Goal: Task Accomplishment & Management: Complete application form

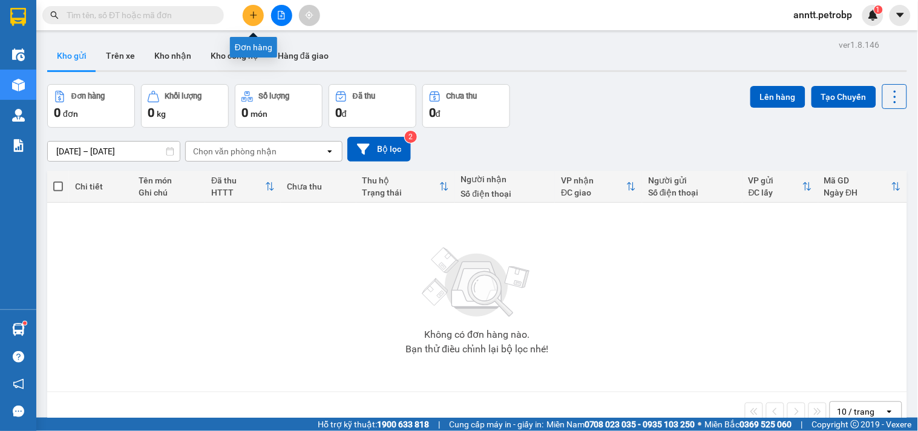
drag, startPoint x: 252, startPoint y: 15, endPoint x: 224, endPoint y: 32, distance: 32.9
click at [249, 16] on icon "plus" at bounding box center [253, 15] width 8 height 8
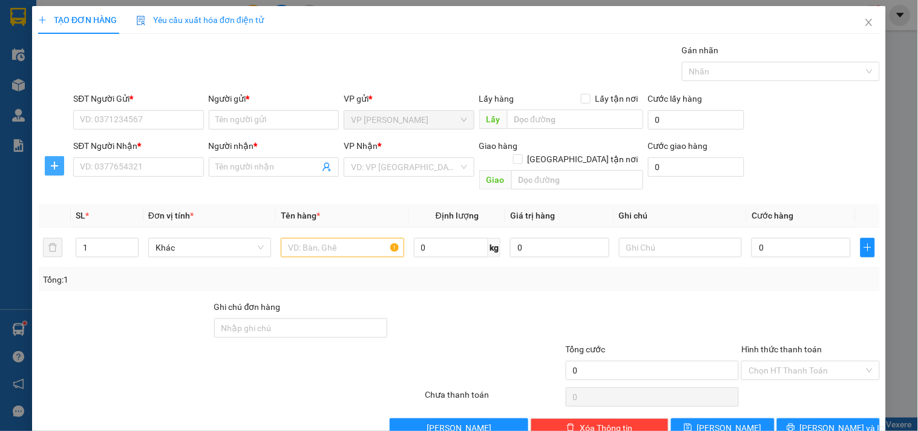
click at [56, 171] on button "button" at bounding box center [54, 165] width 19 height 19
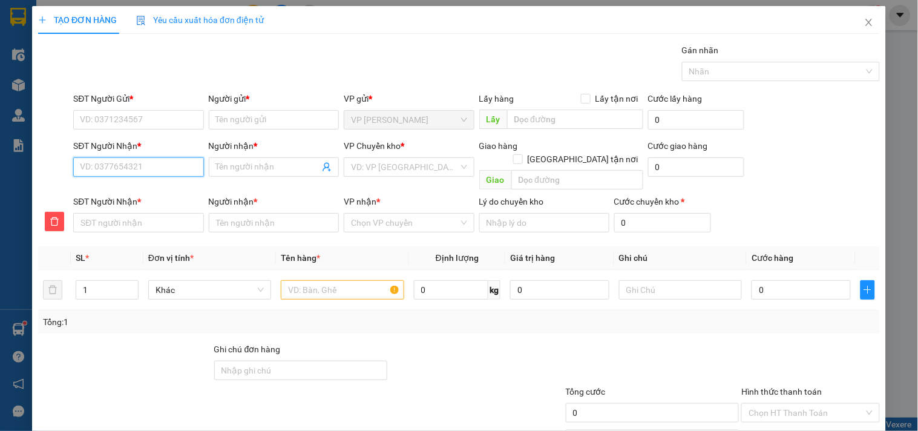
click at [94, 166] on input "SĐT Người Nhận *" at bounding box center [138, 166] width 130 height 19
type input "6"
type input "67"
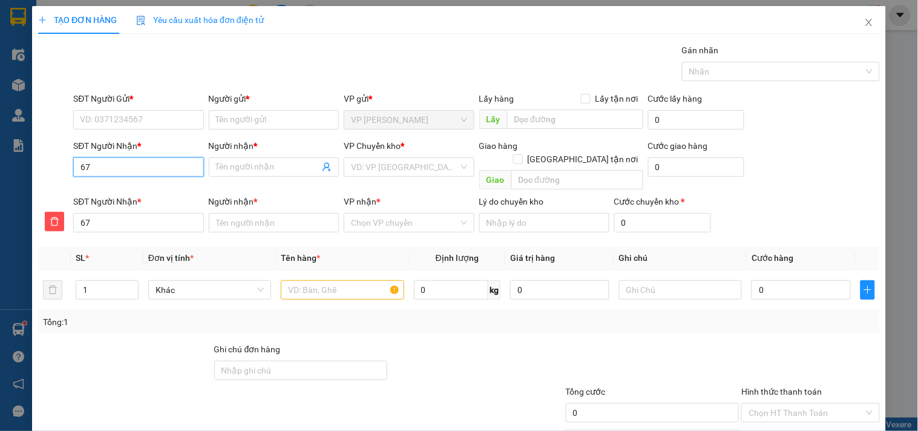
type input "678"
type input "6789"
drag, startPoint x: 126, startPoint y: 192, endPoint x: 106, endPoint y: 154, distance: 43.6
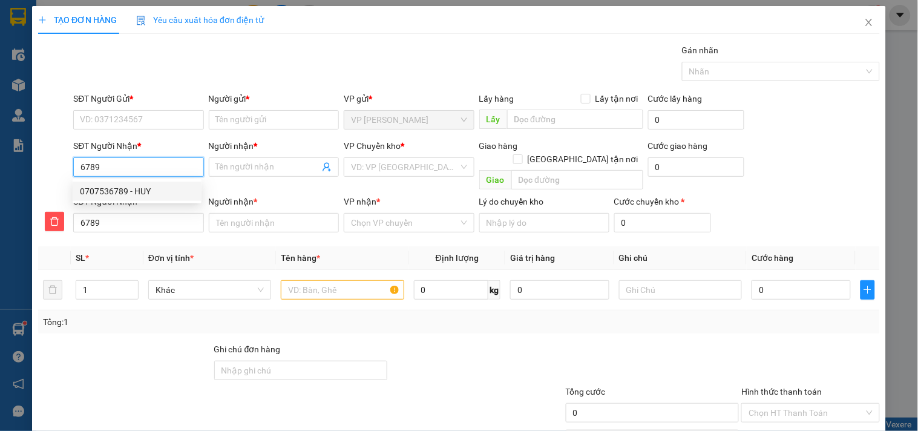
click at [123, 189] on div "0707536789 - HUY" at bounding box center [137, 191] width 114 height 13
type input "0707536789"
type input "HUY"
type input "0707536789"
type input "HUY"
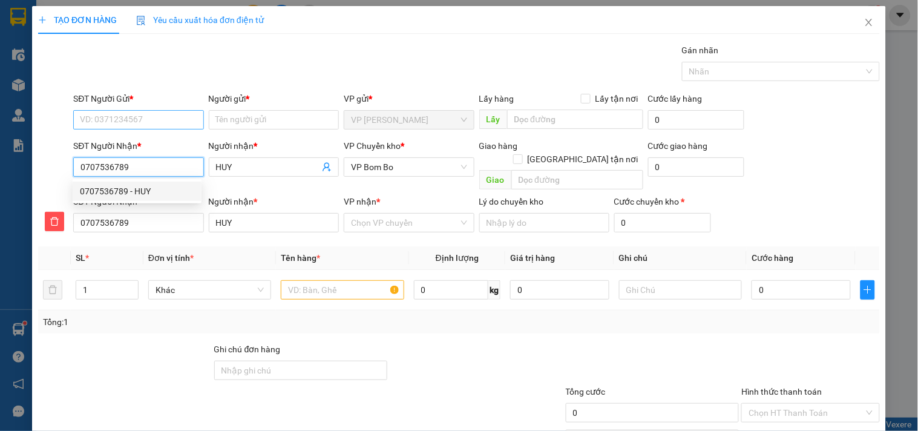
type input "30.000"
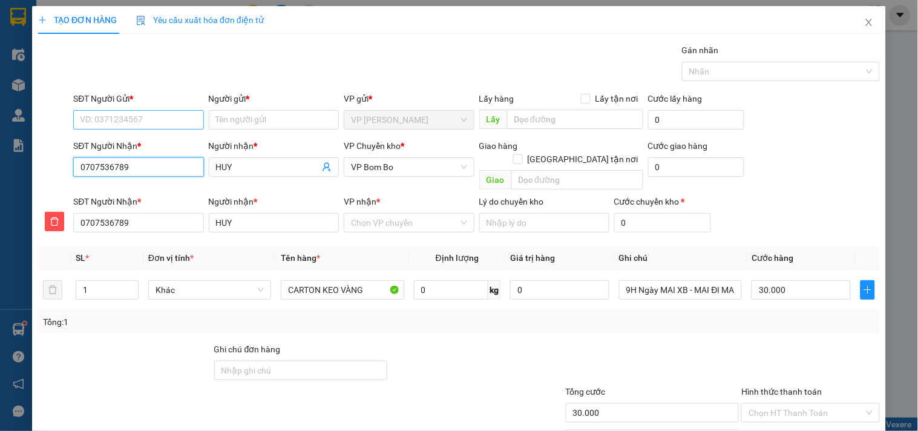
type input "0707536789"
click at [117, 120] on input "SĐT Người Gửi *" at bounding box center [138, 119] width 130 height 19
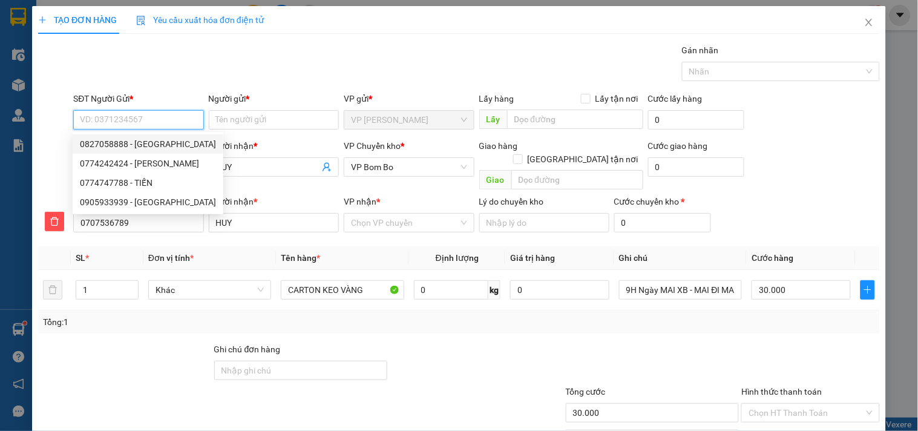
click at [123, 150] on div "0827058888 - [GEOGRAPHIC_DATA]" at bounding box center [148, 143] width 136 height 13
type input "0827058888"
type input "ĐỨC HÒA"
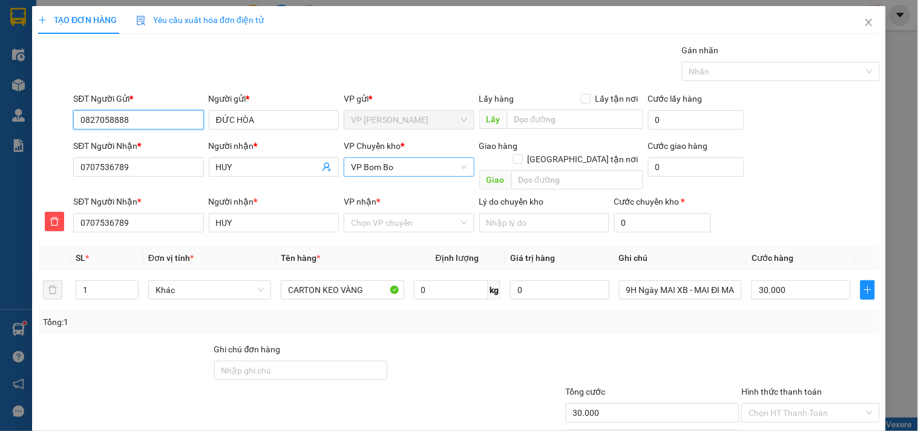
click at [425, 168] on span "VP Bom Bo" at bounding box center [409, 167] width 116 height 18
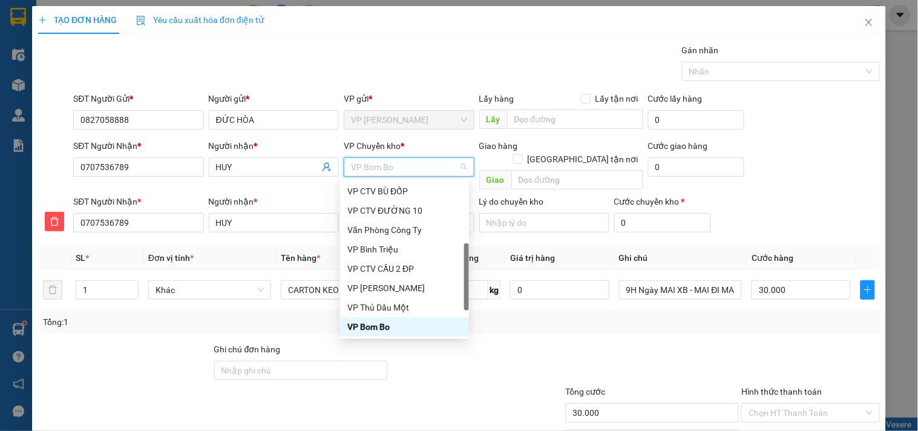
type input "C"
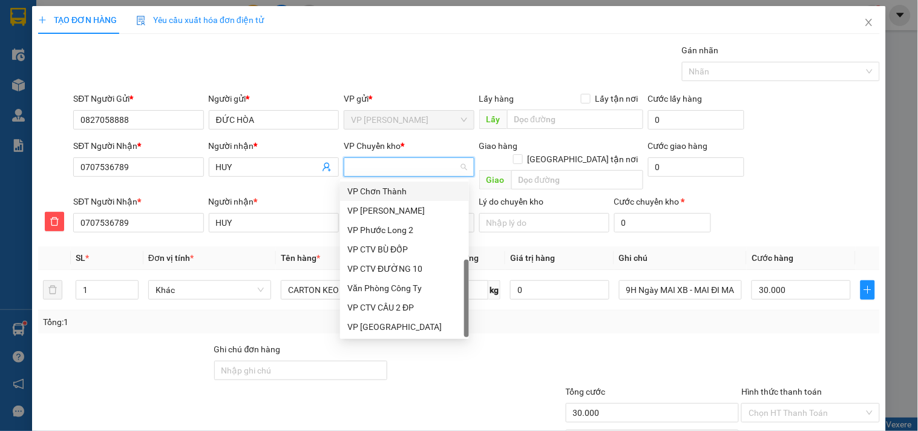
scroll to position [194, 0]
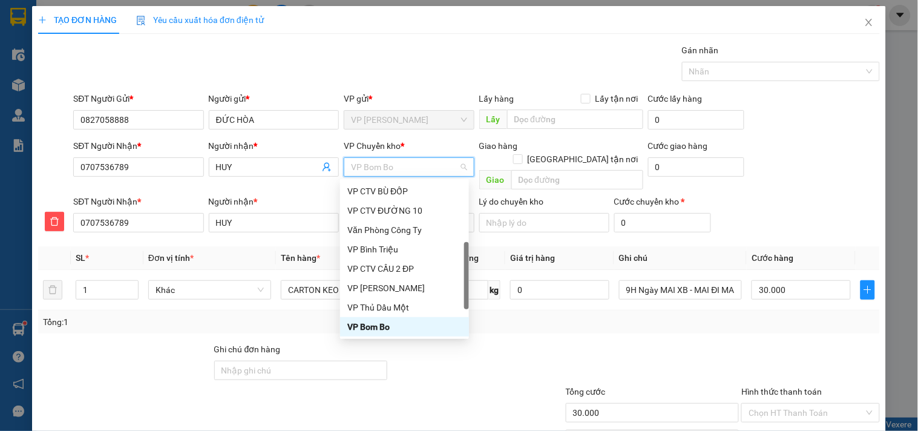
type input "X"
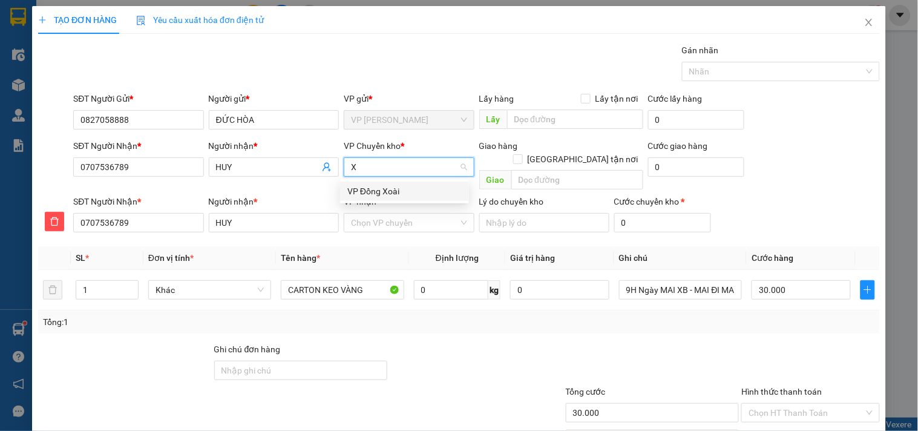
scroll to position [0, 0]
click at [365, 188] on div "VP Đồng Xoài" at bounding box center [404, 191] width 114 height 13
click at [376, 216] on input "VP nhận *" at bounding box center [404, 223] width 107 height 18
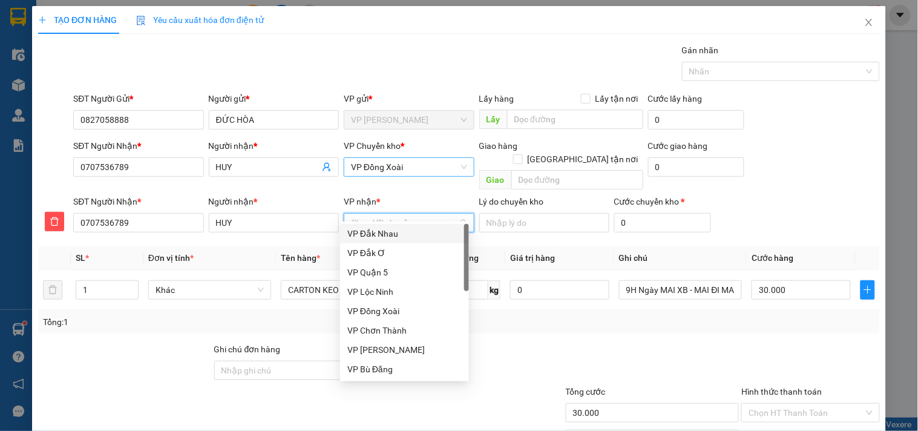
type input "B"
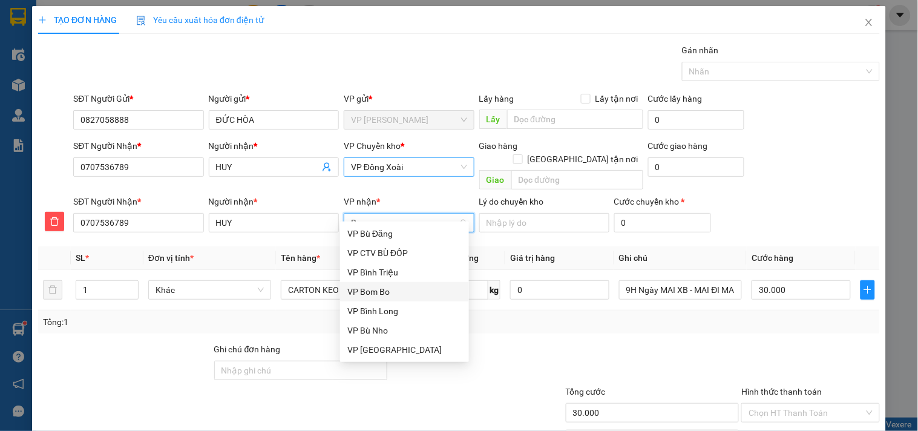
click at [373, 295] on div "VP Bom Bo" at bounding box center [404, 291] width 114 height 13
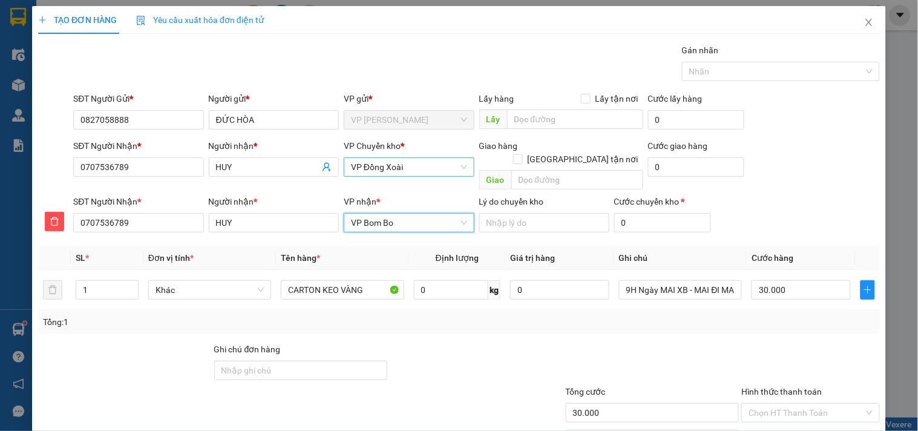
scroll to position [59, 0]
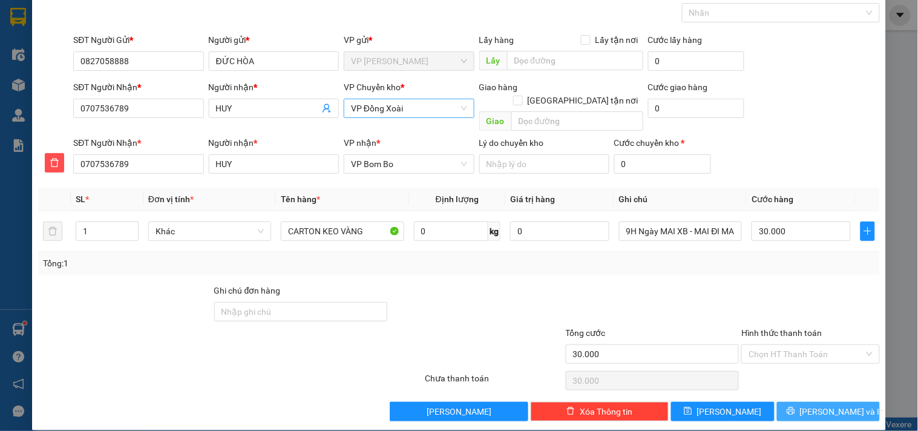
click at [804, 402] on button "[PERSON_NAME] và In" at bounding box center [828, 411] width 103 height 19
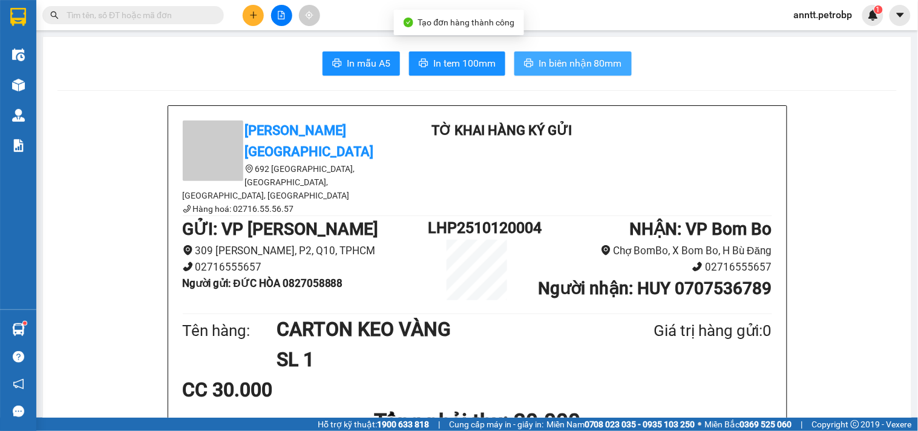
click at [597, 67] on span "In biên nhận 80mm" at bounding box center [581, 63] width 84 height 15
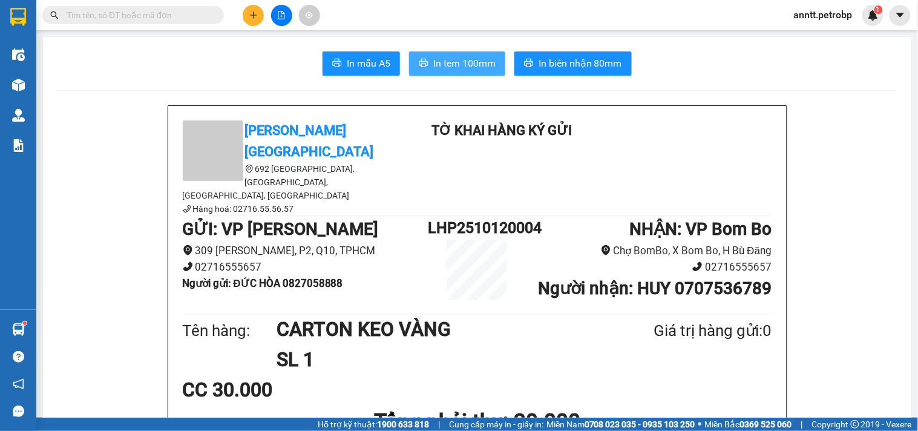
click at [468, 65] on span "In tem 100mm" at bounding box center [464, 63] width 62 height 15
